Goal: Transaction & Acquisition: Purchase product/service

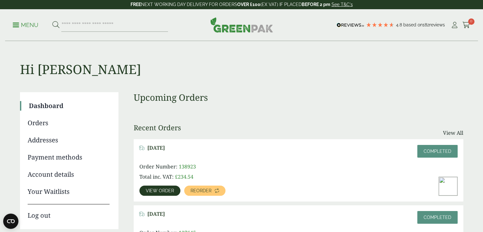
click at [20, 23] on p "Menu" at bounding box center [26, 25] width 26 height 8
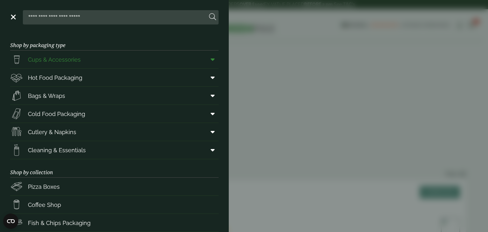
click at [105, 58] on link "Cups & Accessories" at bounding box center [114, 60] width 208 height 18
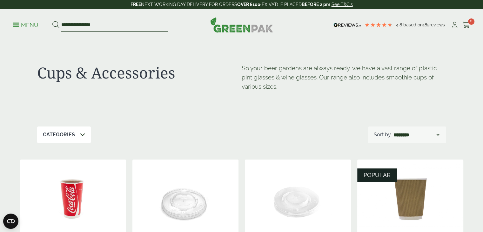
click at [72, 22] on input "**********" at bounding box center [114, 24] width 107 height 13
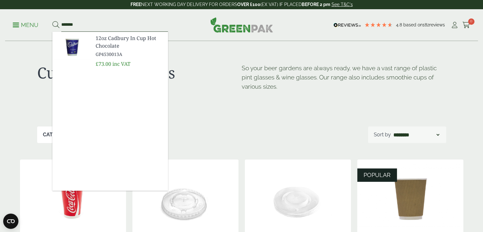
type input "*******"
click at [110, 55] on span "GP4530013A" at bounding box center [129, 54] width 67 height 7
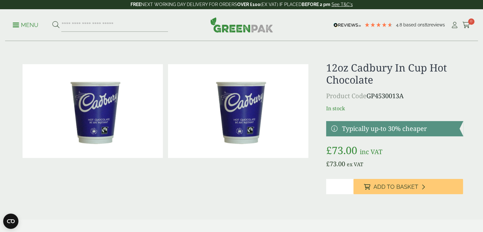
click at [334, 128] on link at bounding box center [394, 128] width 137 height 15
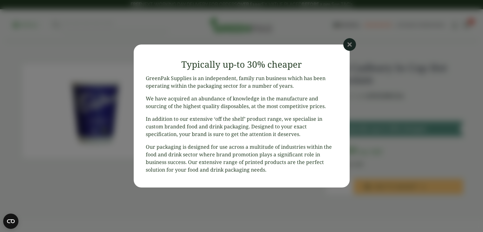
click at [351, 43] on icon at bounding box center [350, 44] width 13 height 13
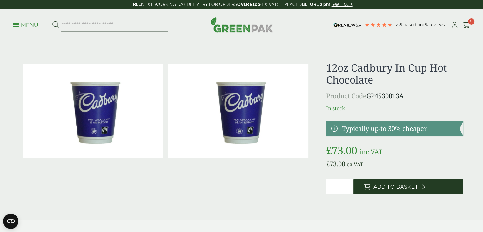
click at [370, 188] on icon at bounding box center [367, 187] width 6 height 6
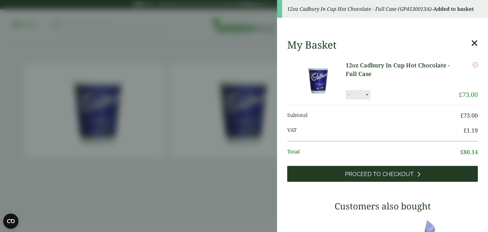
click at [330, 169] on link "Proceed to Checkout" at bounding box center [382, 174] width 191 height 16
click at [330, 169] on div "My Basket 12oz Cadbury In Cup Hot Chocolate - Full Case 12oz Cadbury In Cup Hot…" at bounding box center [382, 229] width 211 height 391
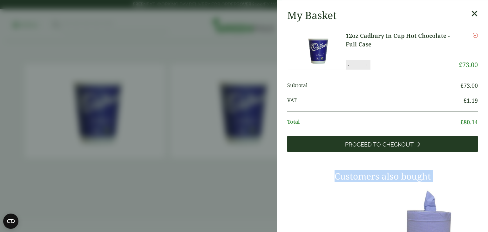
click at [330, 169] on div "My Basket 12oz Cadbury In Cup Hot Chocolate - Full Case 12oz Cadbury In Cup Hot…" at bounding box center [382, 199] width 211 height 391
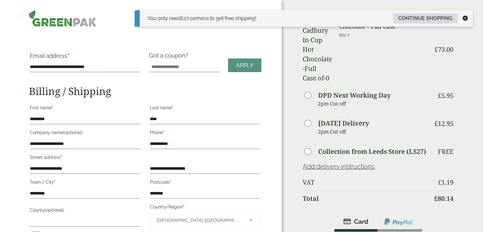
click at [423, 15] on link "Continue shopping" at bounding box center [425, 18] width 65 height 10
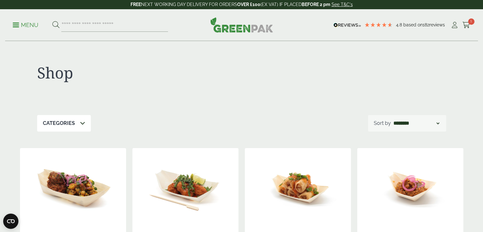
click at [15, 25] on span at bounding box center [16, 24] width 6 height 1
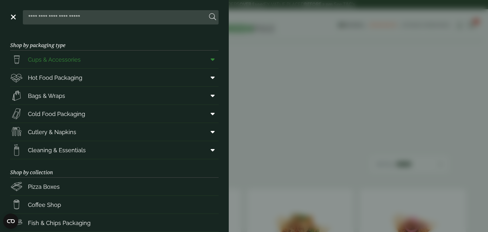
click at [211, 62] on icon at bounding box center [213, 59] width 4 height 6
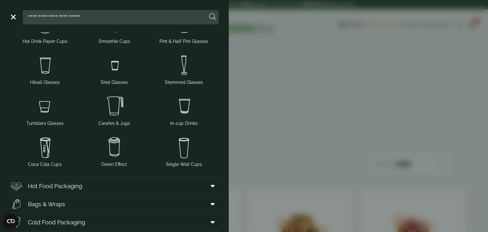
scroll to position [61, 0]
click at [181, 109] on img at bounding box center [184, 105] width 65 height 25
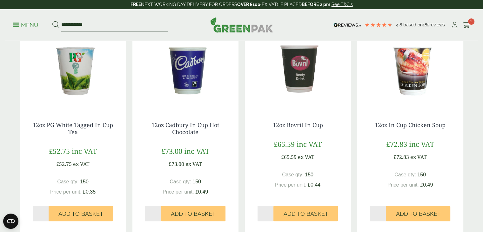
scroll to position [352, 0]
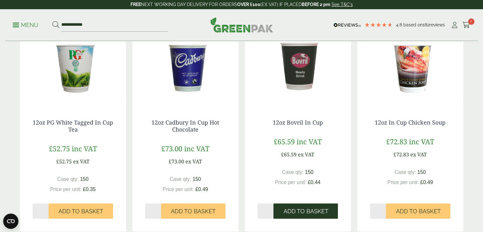
click at [304, 212] on span "Add to Basket" at bounding box center [305, 211] width 45 height 7
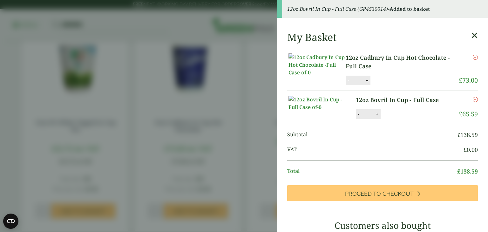
click at [276, 181] on aside "12oz Bovril In Cup - Full Case (GP4530014) - Added to basket My Basket 12oz Cad…" at bounding box center [244, 116] width 488 height 232
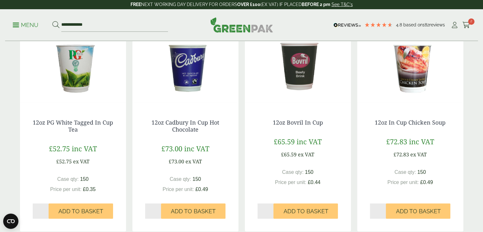
click at [187, 77] on img at bounding box center [186, 66] width 106 height 79
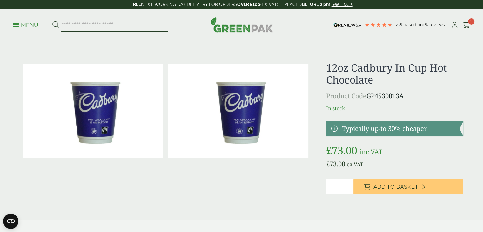
click at [72, 28] on input "search" at bounding box center [114, 24] width 107 height 13
type input "****"
click at [52, 21] on button at bounding box center [55, 25] width 7 height 8
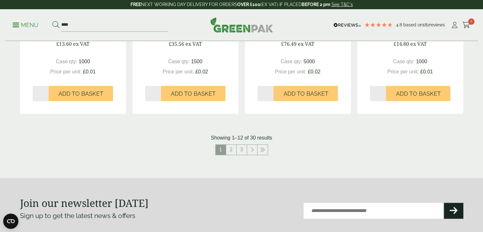
scroll to position [654, 0]
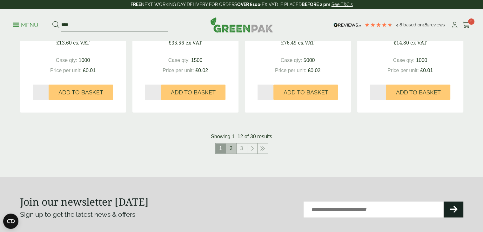
click at [231, 148] on link "2" at bounding box center [231, 148] width 10 height 10
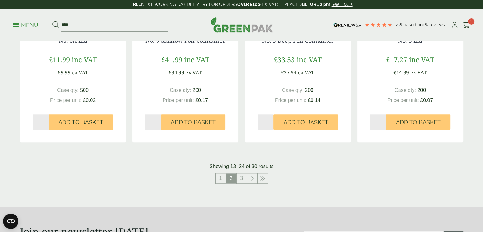
scroll to position [611, 0]
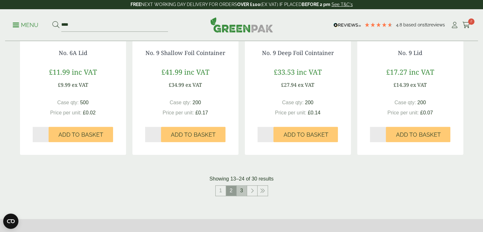
click at [243, 188] on link "3" at bounding box center [242, 191] width 10 height 10
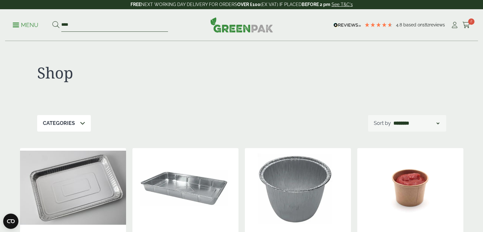
drag, startPoint x: 76, startPoint y: 20, endPoint x: 43, endPoint y: 21, distance: 33.1
click at [43, 21] on ul "Menu ****" at bounding box center [90, 24] width 155 height 13
click at [10, 27] on div "Menu 4.8 Based on 182 reviews My Account" at bounding box center [241, 25] width 473 height 32
click at [15, 26] on p "Menu" at bounding box center [26, 25] width 26 height 8
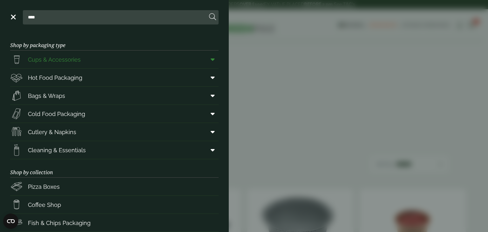
click at [211, 58] on icon at bounding box center [213, 59] width 4 height 6
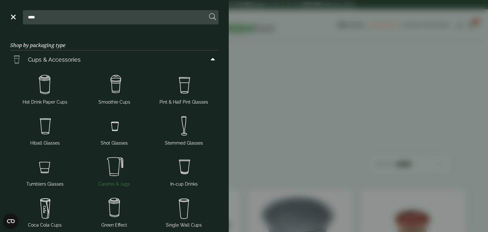
click at [117, 169] on img at bounding box center [114, 166] width 65 height 25
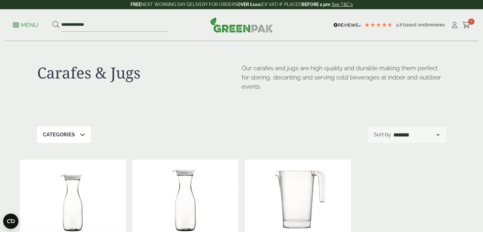
click at [80, 135] on icon at bounding box center [82, 134] width 5 height 5
click at [23, 24] on p "Menu" at bounding box center [26, 25] width 26 height 8
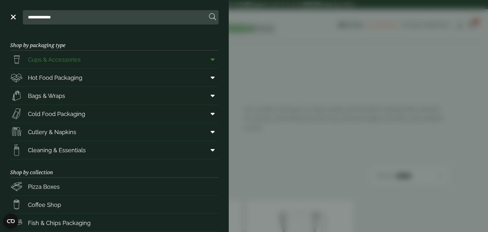
click at [211, 59] on icon at bounding box center [213, 59] width 4 height 6
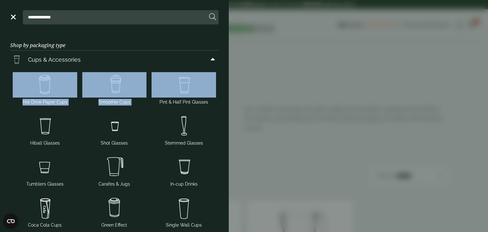
drag, startPoint x: 229, startPoint y: 54, endPoint x: 232, endPoint y: 82, distance: 27.9
click at [232, 82] on aside "**********" at bounding box center [244, 116] width 488 height 232
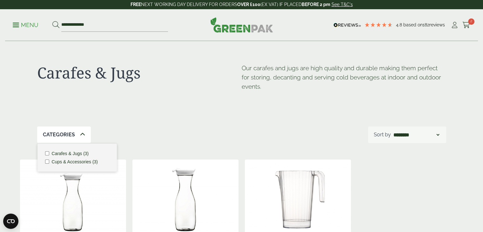
click at [15, 25] on span at bounding box center [16, 24] width 6 height 1
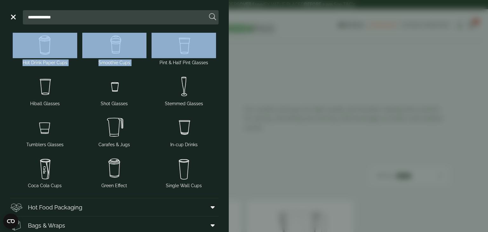
scroll to position [39, 0]
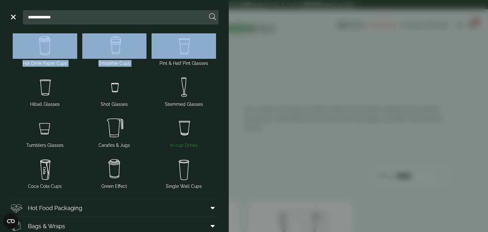
click at [183, 134] on img at bounding box center [184, 127] width 65 height 25
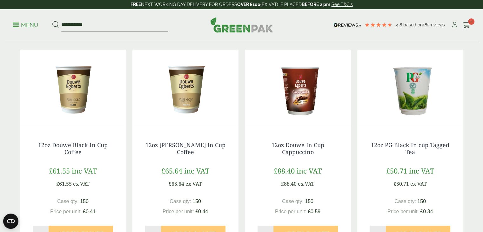
scroll to position [118, 0]
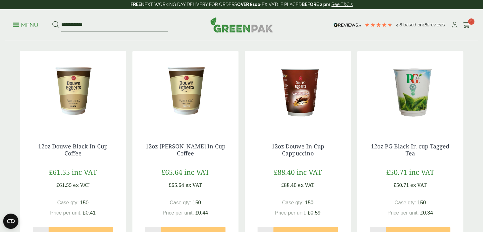
click at [188, 109] on img at bounding box center [186, 90] width 106 height 79
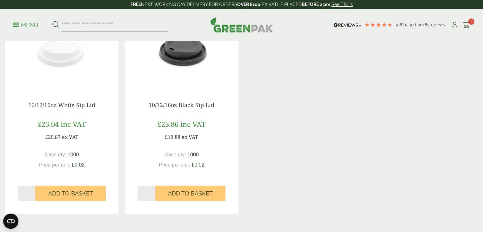
scroll to position [486, 0]
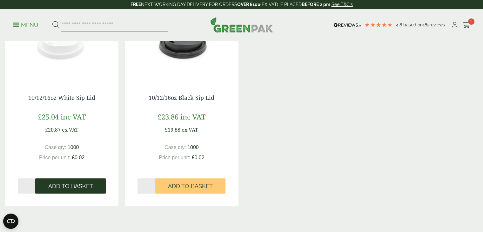
click at [69, 186] on span "Add to Basket" at bounding box center [70, 186] width 45 height 7
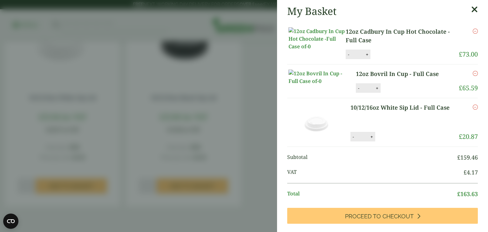
click at [253, 132] on aside "My Basket 12oz Cadbury In Cup Hot Chocolate - Full Case 12oz Cadbury In Cup Hot…" at bounding box center [244, 116] width 488 height 232
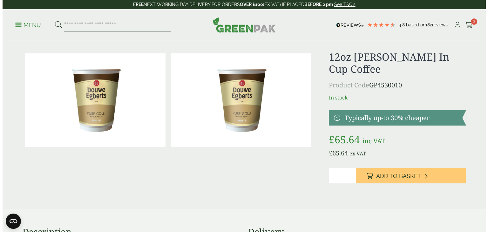
scroll to position [0, 0]
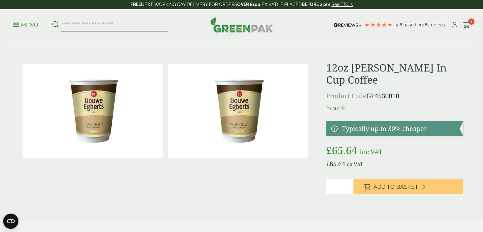
click at [236, 101] on img at bounding box center [238, 111] width 140 height 94
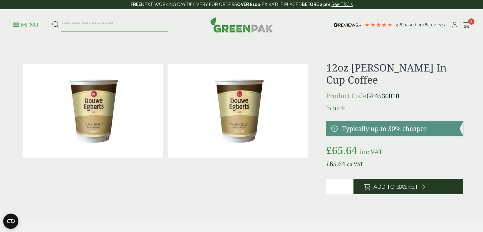
click at [393, 190] on span "Add to Basket" at bounding box center [395, 186] width 45 height 7
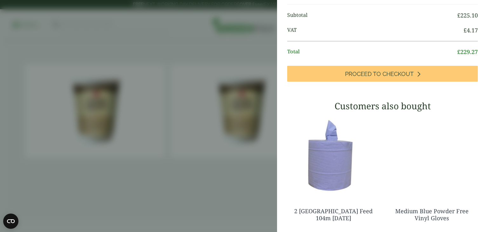
scroll to position [194, 0]
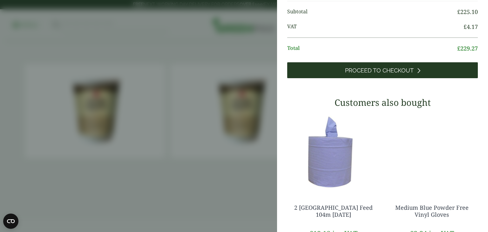
click at [383, 74] on span "Proceed to Checkout" at bounding box center [379, 70] width 69 height 7
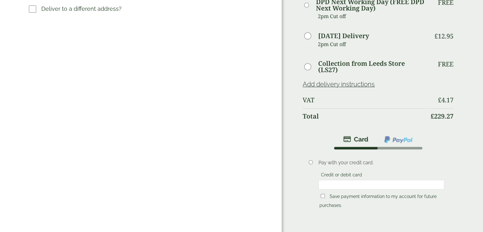
scroll to position [256, 0]
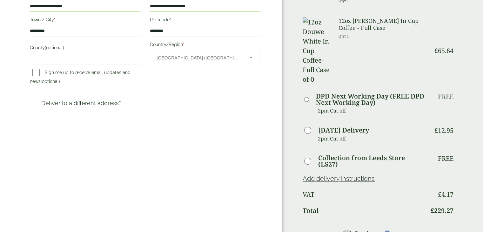
scroll to position [230, 0]
